Goal: Information Seeking & Learning: Learn about a topic

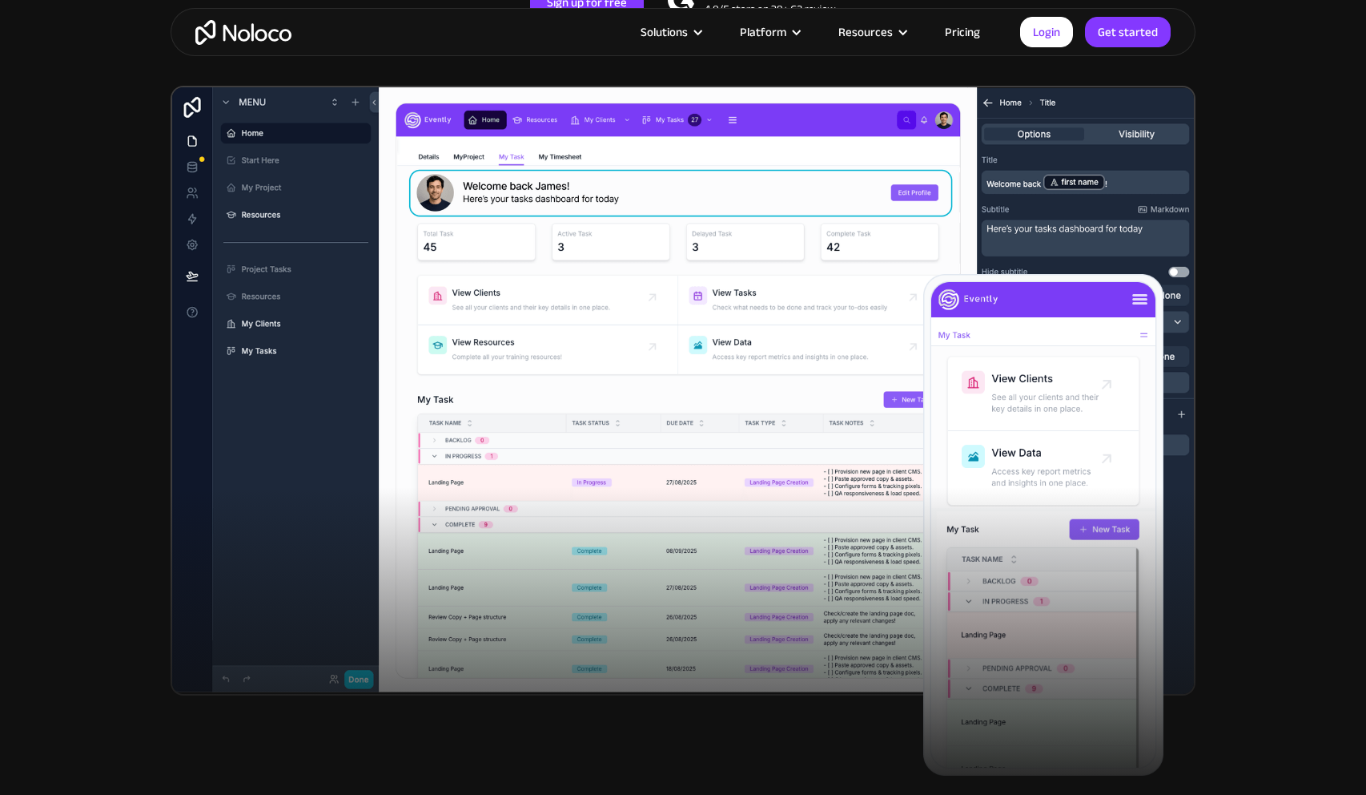
scroll to position [454, 0]
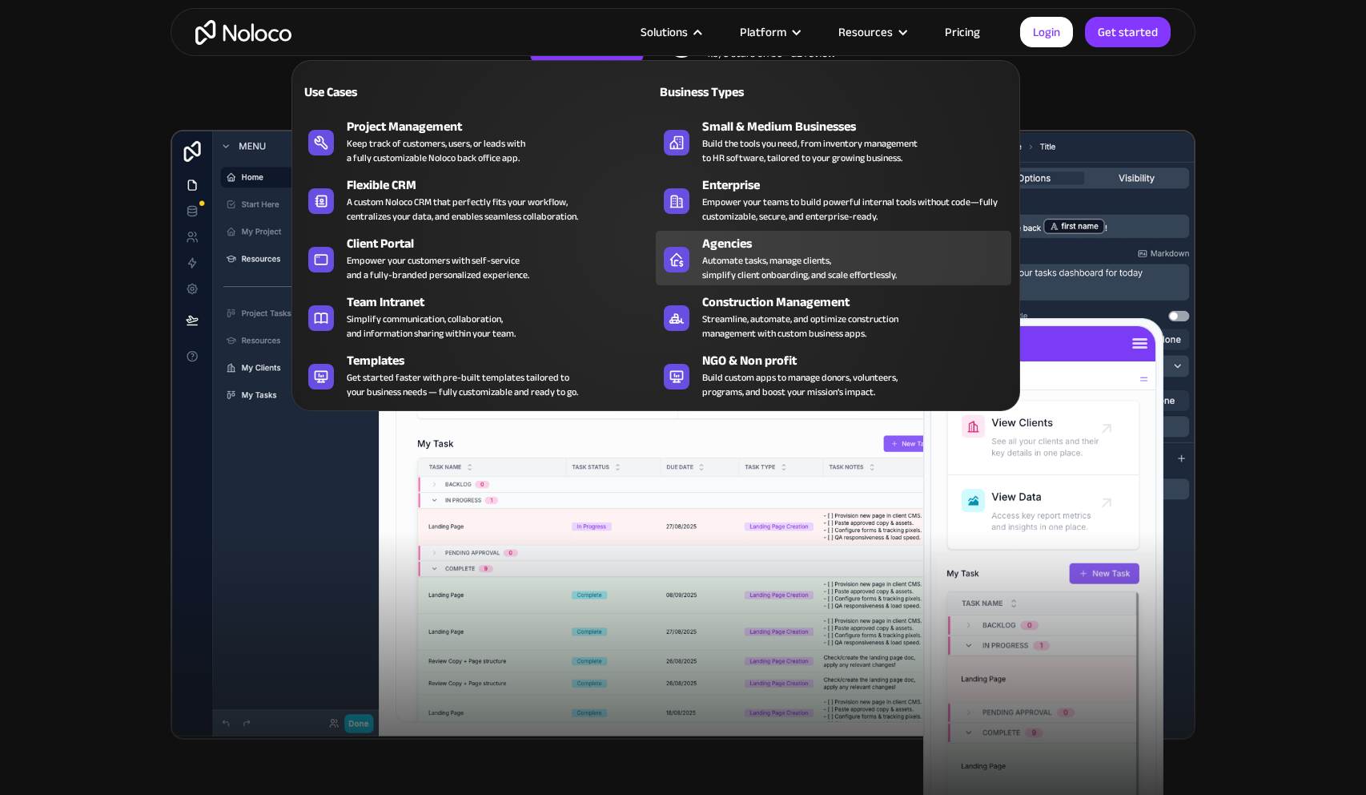
click at [803, 240] on div "Agencies" at bounding box center [860, 243] width 316 height 19
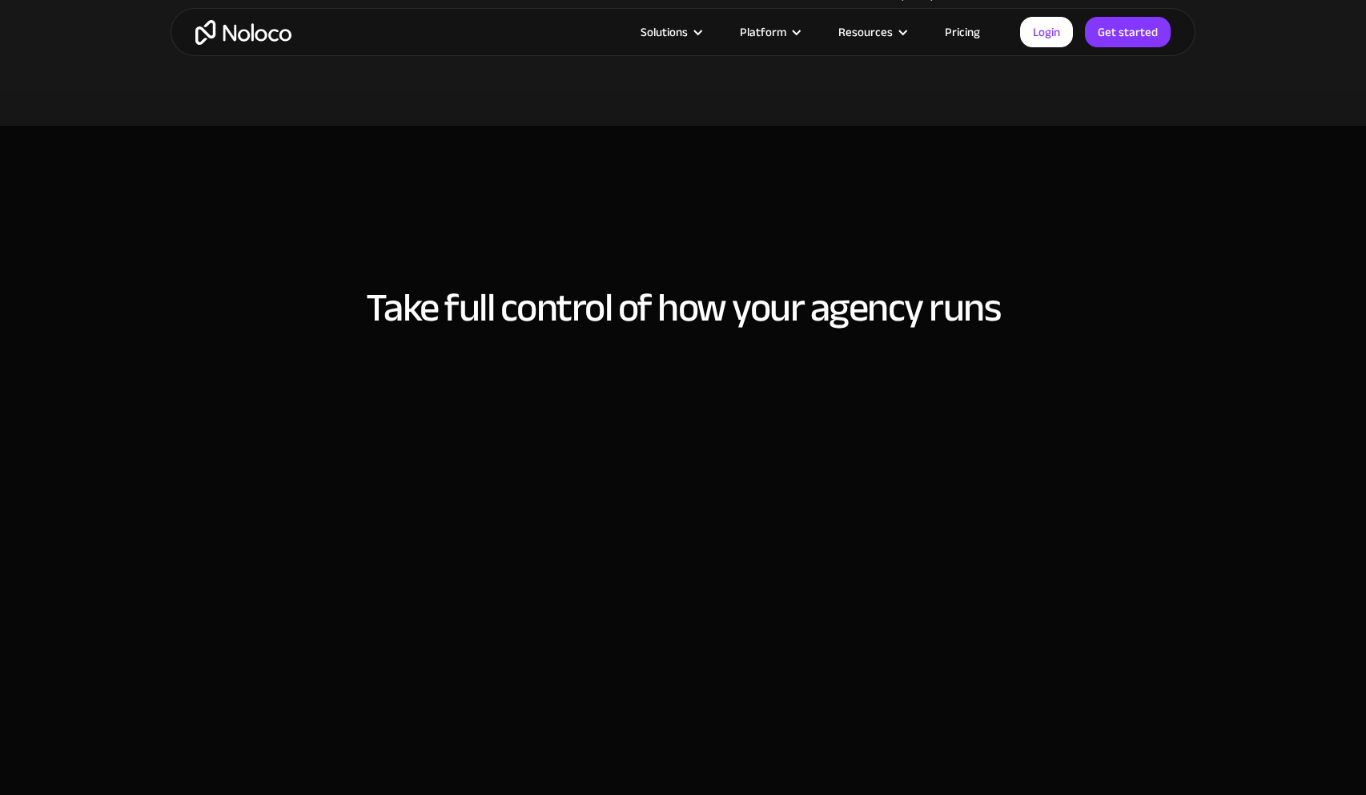
scroll to position [1141, 0]
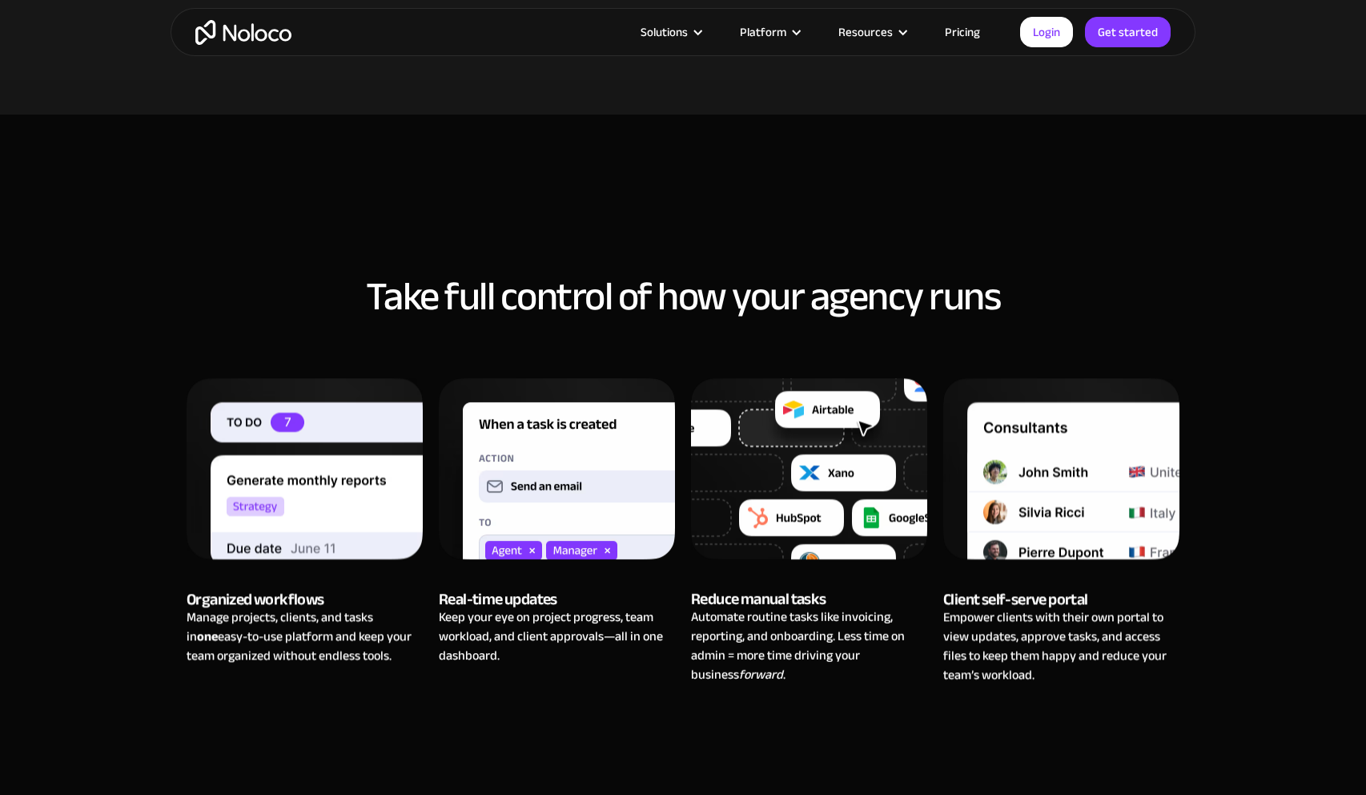
click at [955, 38] on link "Pricing" at bounding box center [962, 32] width 75 height 21
